Goal: Navigation & Orientation: Find specific page/section

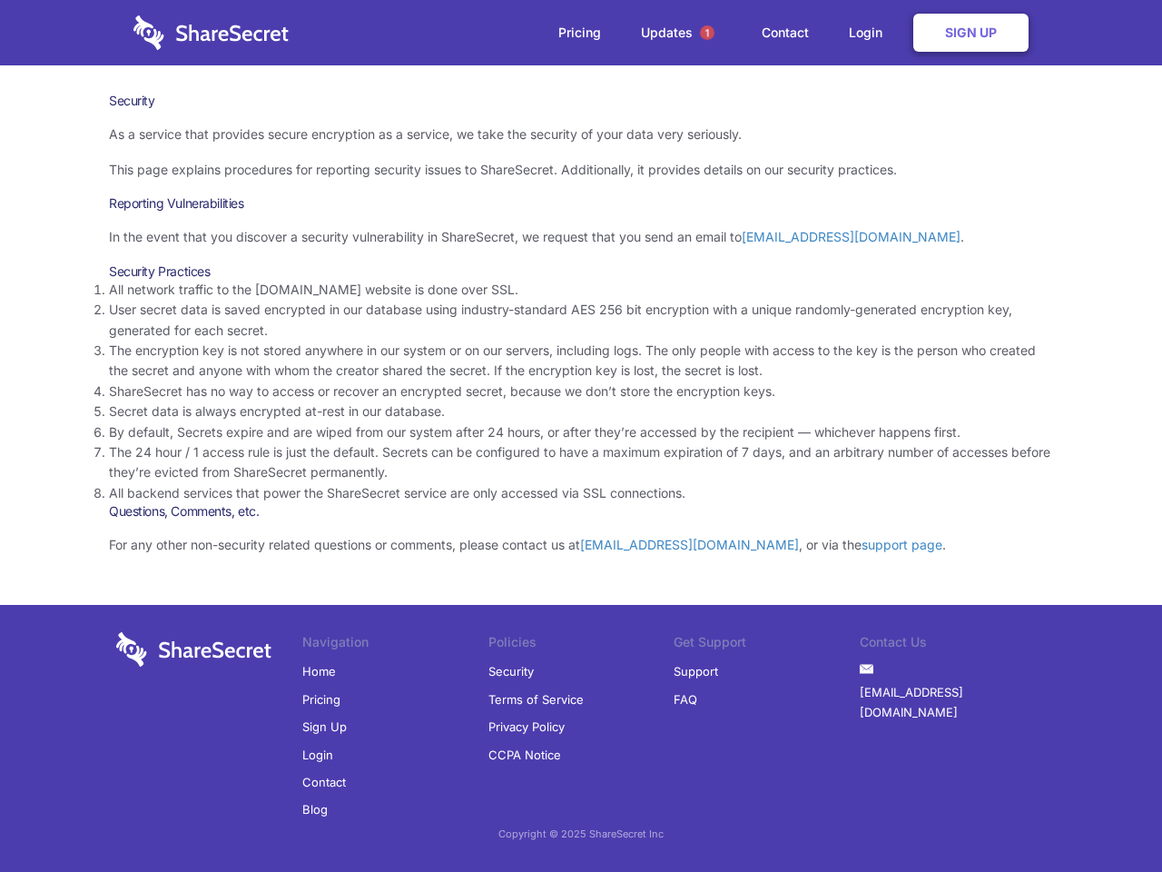
click at [581, 436] on li "By default, Secrets expire and are wiped from our system after 24 hours, or aft…" at bounding box center [581, 432] width 945 height 20
click at [707, 33] on span "1" at bounding box center [707, 32] width 15 height 15
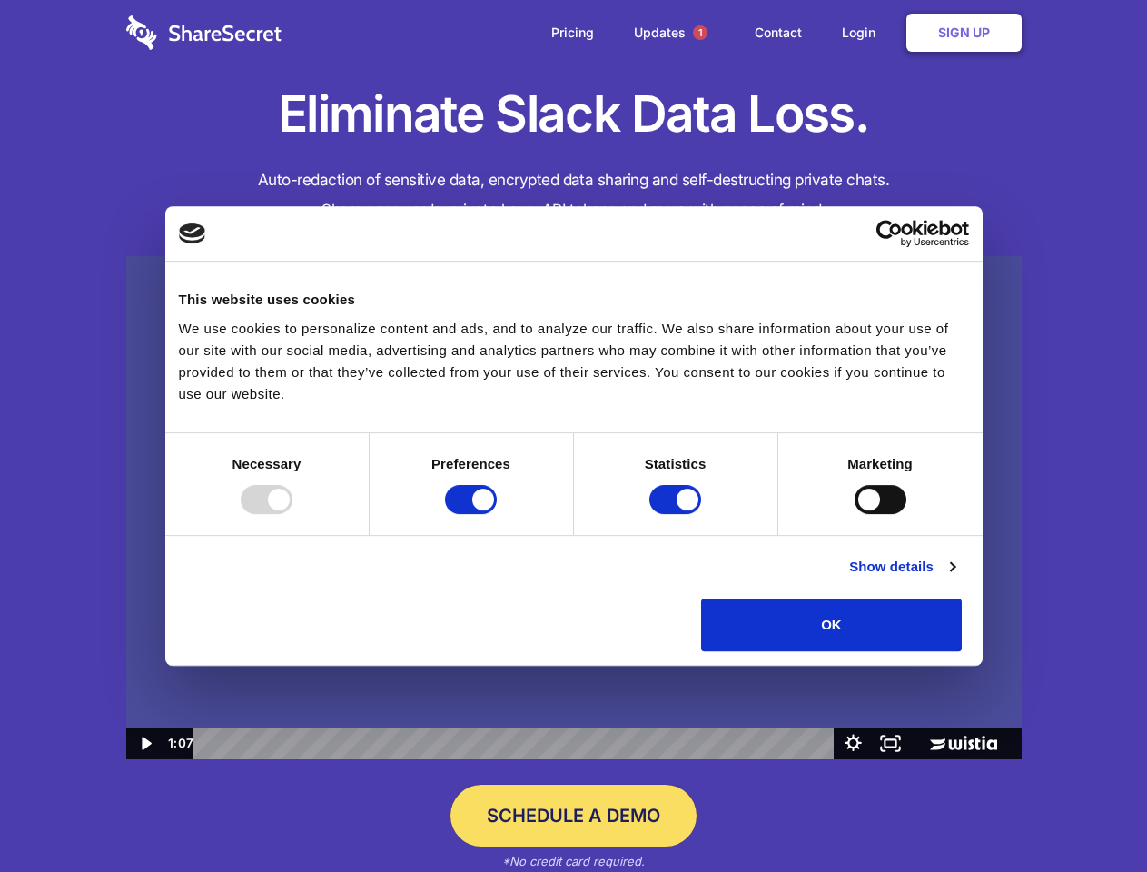
click at [573, 436] on img at bounding box center [573, 508] width 895 height 504
click at [292, 514] on div at bounding box center [267, 499] width 52 height 29
click at [497, 514] on input "Preferences" at bounding box center [471, 499] width 52 height 29
checkbox input "false"
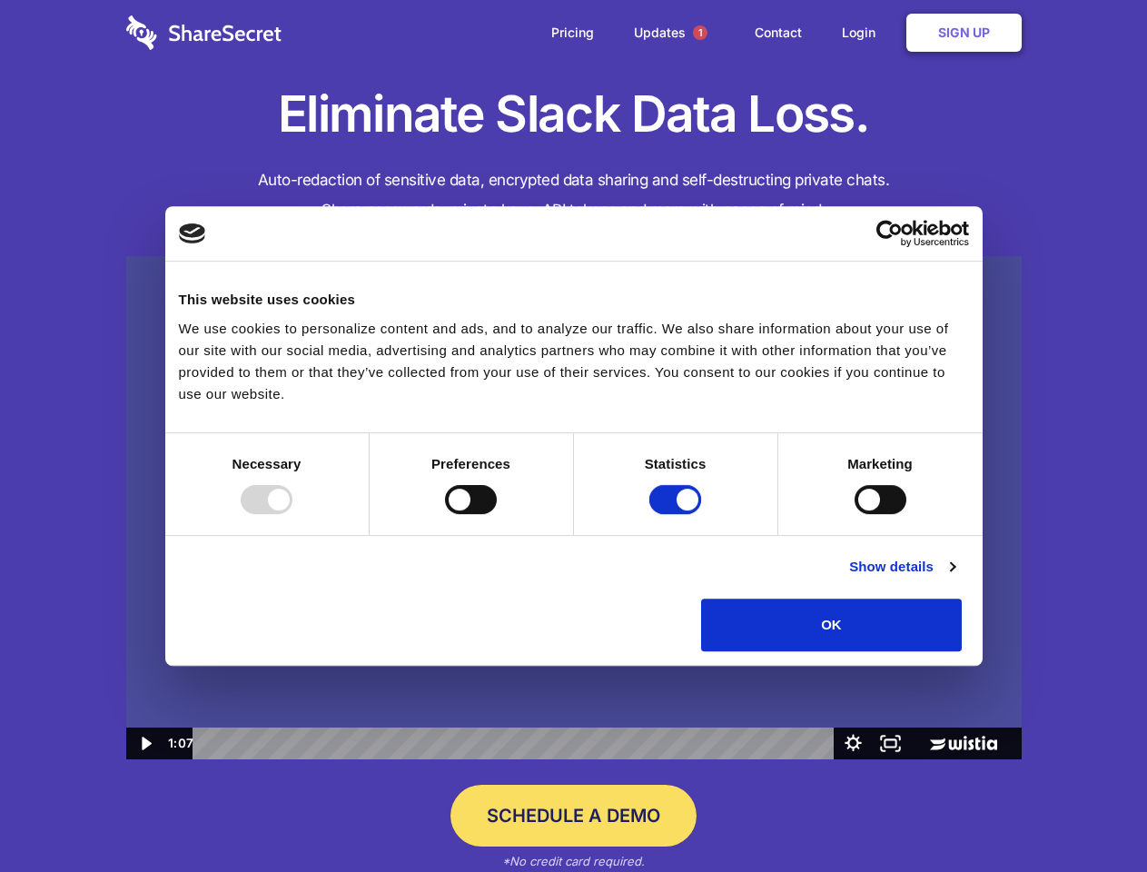
click at [678, 514] on input "Statistics" at bounding box center [675, 499] width 52 height 29
checkbox input "false"
click at [855, 514] on input "Marketing" at bounding box center [881, 499] width 52 height 29
checkbox input "true"
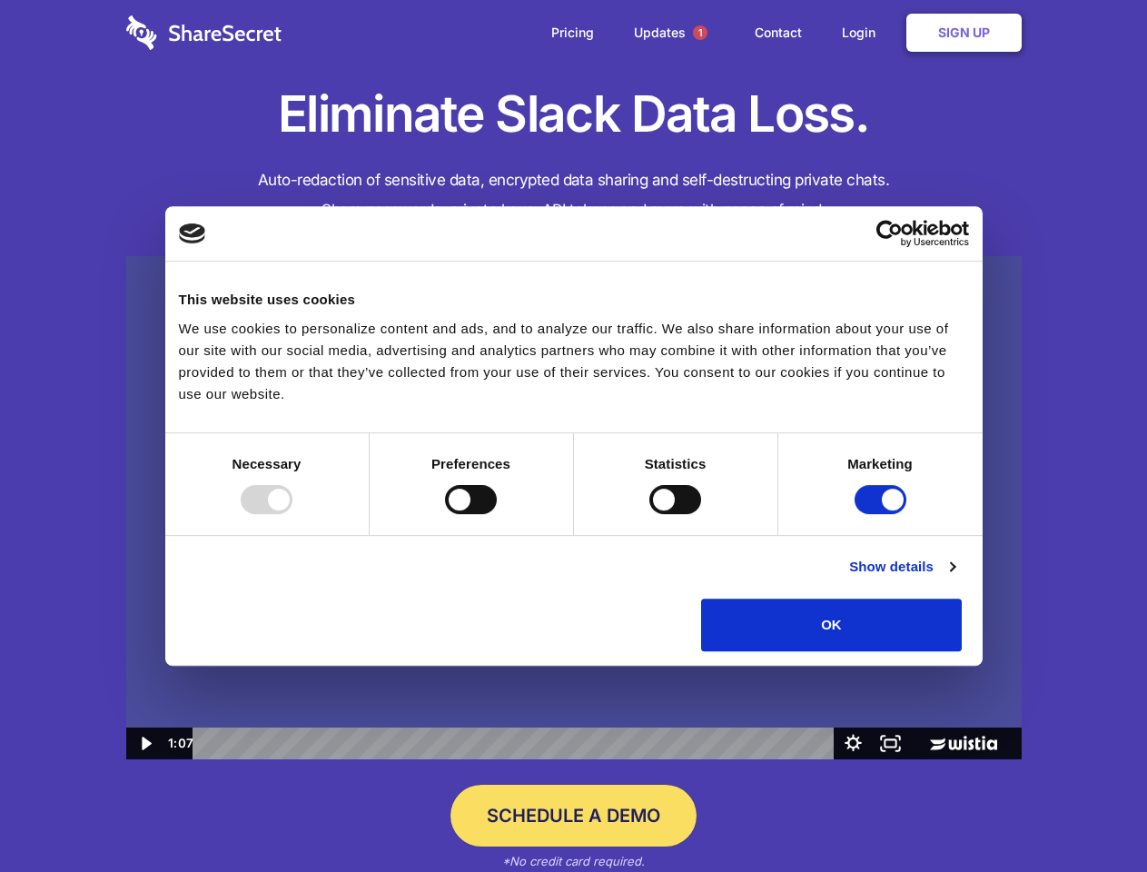
click at [955, 578] on link "Show details" at bounding box center [901, 567] width 105 height 22
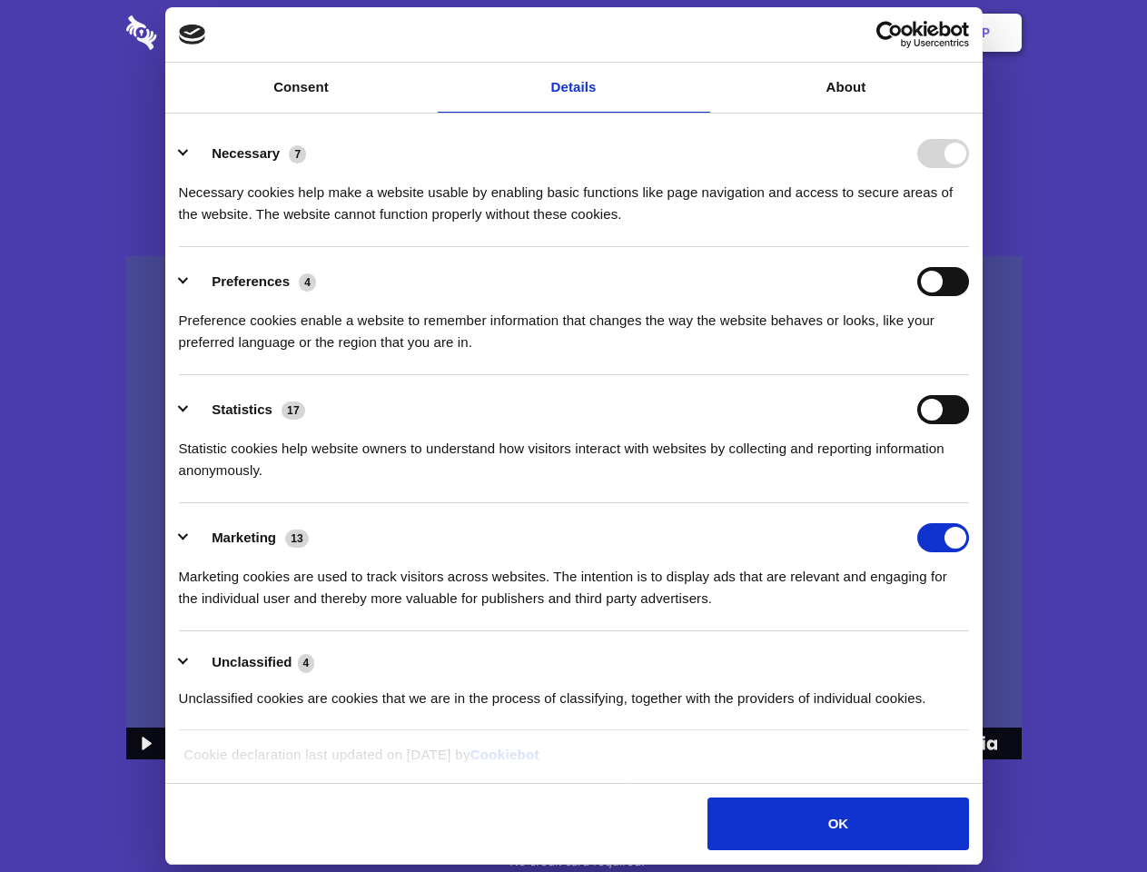
click at [969, 247] on li "Necessary 7 Necessary cookies help make a website usable by enabling basic func…" at bounding box center [574, 183] width 790 height 128
click at [699, 33] on span "1" at bounding box center [700, 32] width 15 height 15
